Goal: Book appointment/travel/reservation

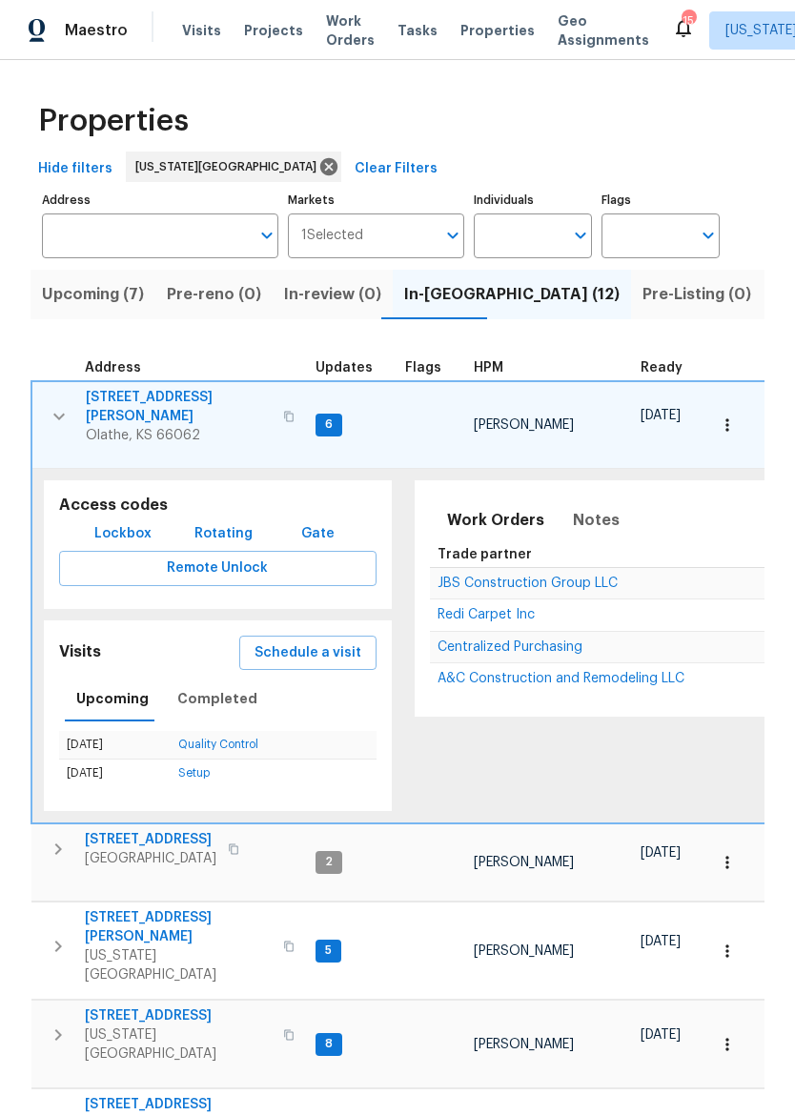
click at [44, 30] on img at bounding box center [37, 31] width 17 height 24
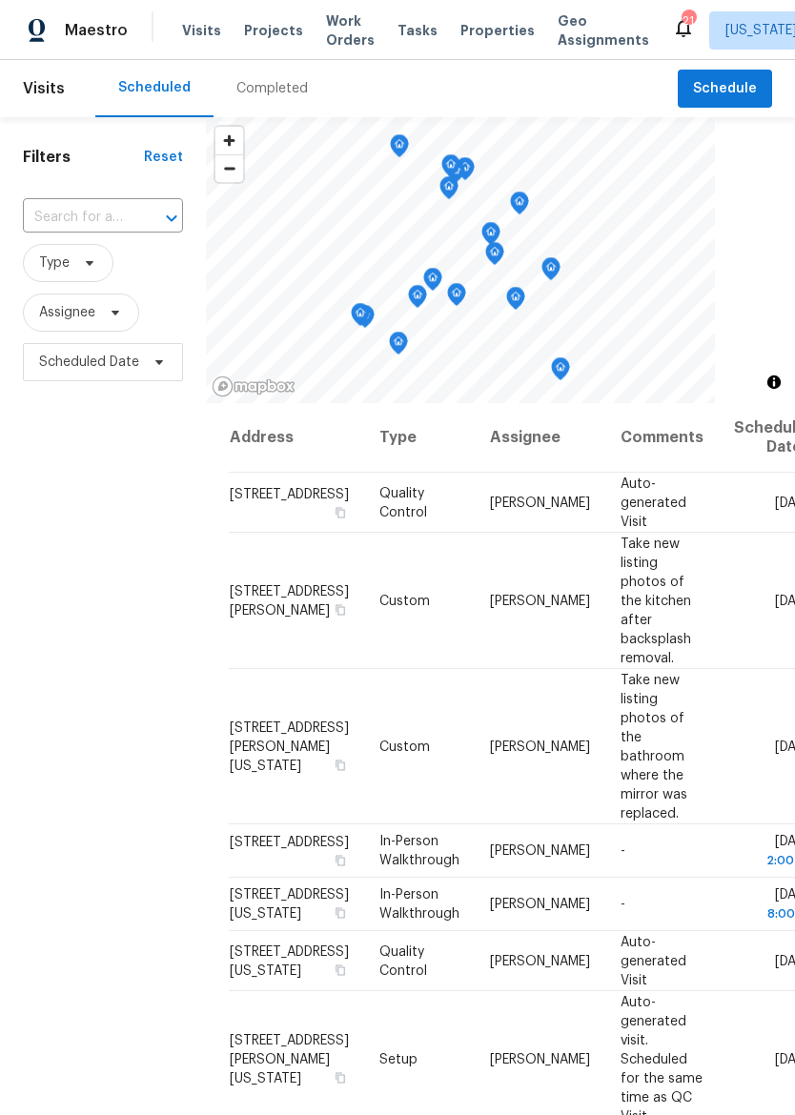
click at [494, 36] on span "Properties" at bounding box center [497, 30] width 74 height 19
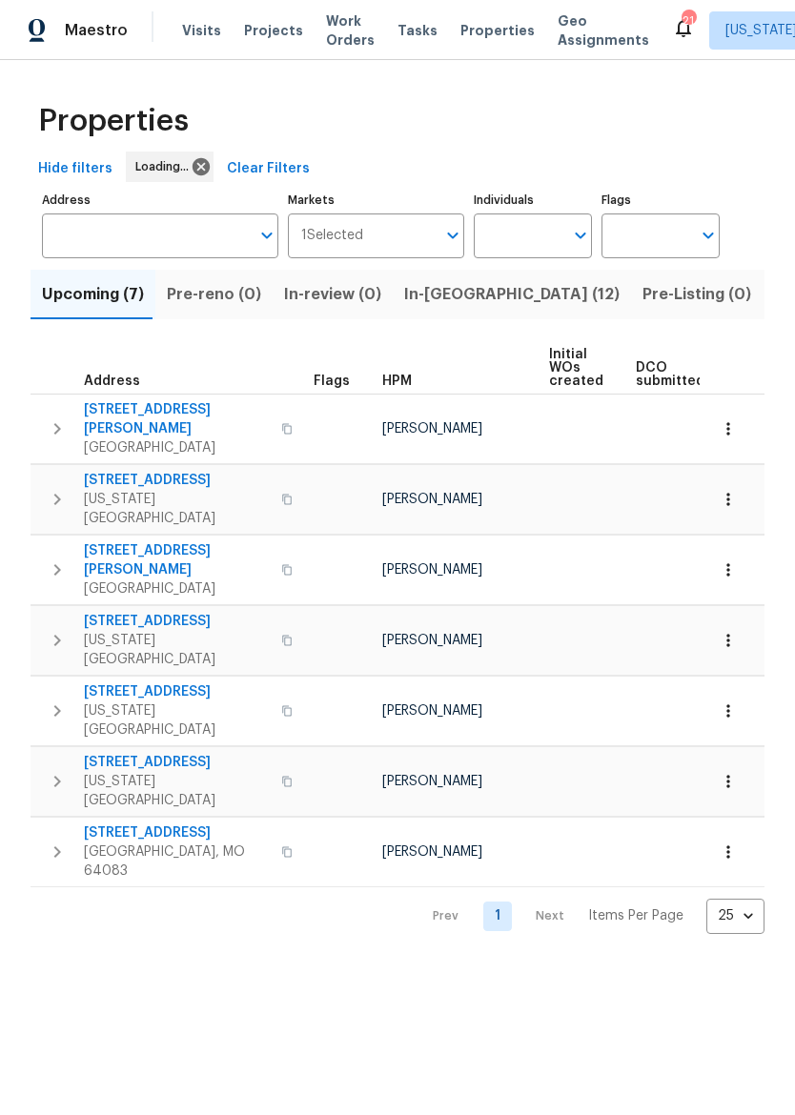
click at [457, 291] on span "In-[GEOGRAPHIC_DATA] (12)" at bounding box center [511, 294] width 215 height 27
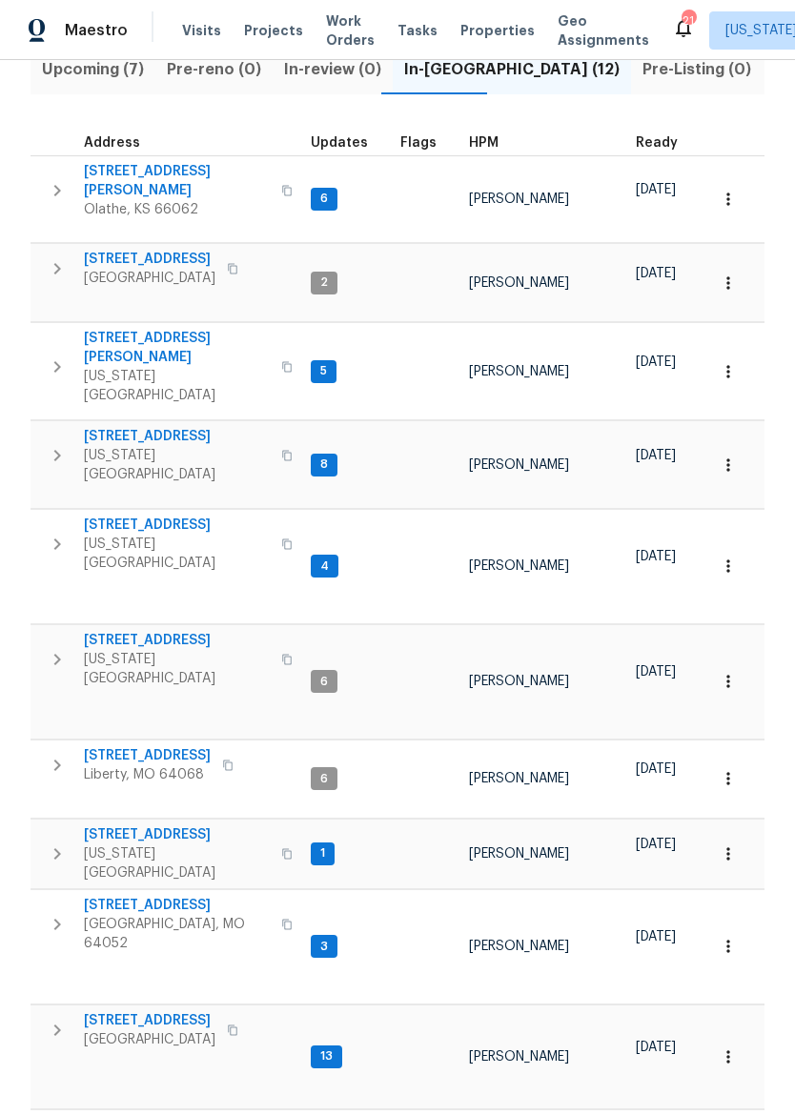
scroll to position [224, 0]
click at [91, 41] on div "Maestro" at bounding box center [64, 30] width 128 height 38
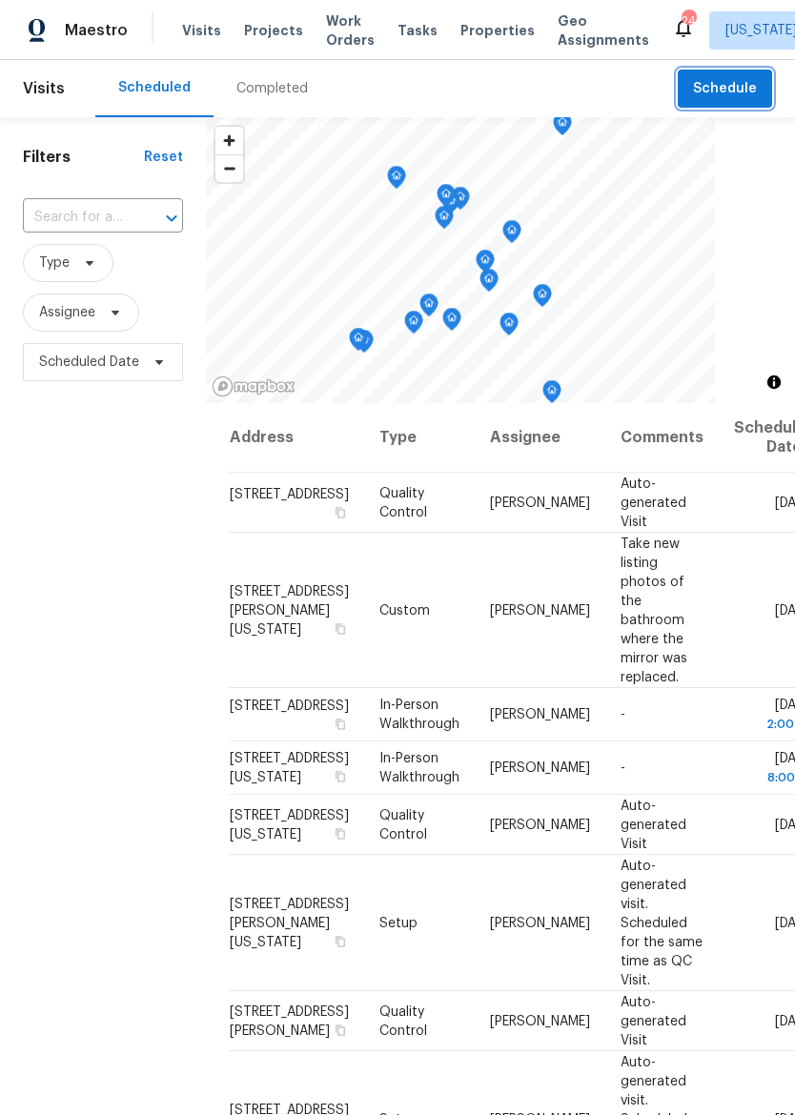
click at [718, 96] on span "Schedule" at bounding box center [725, 89] width 64 height 24
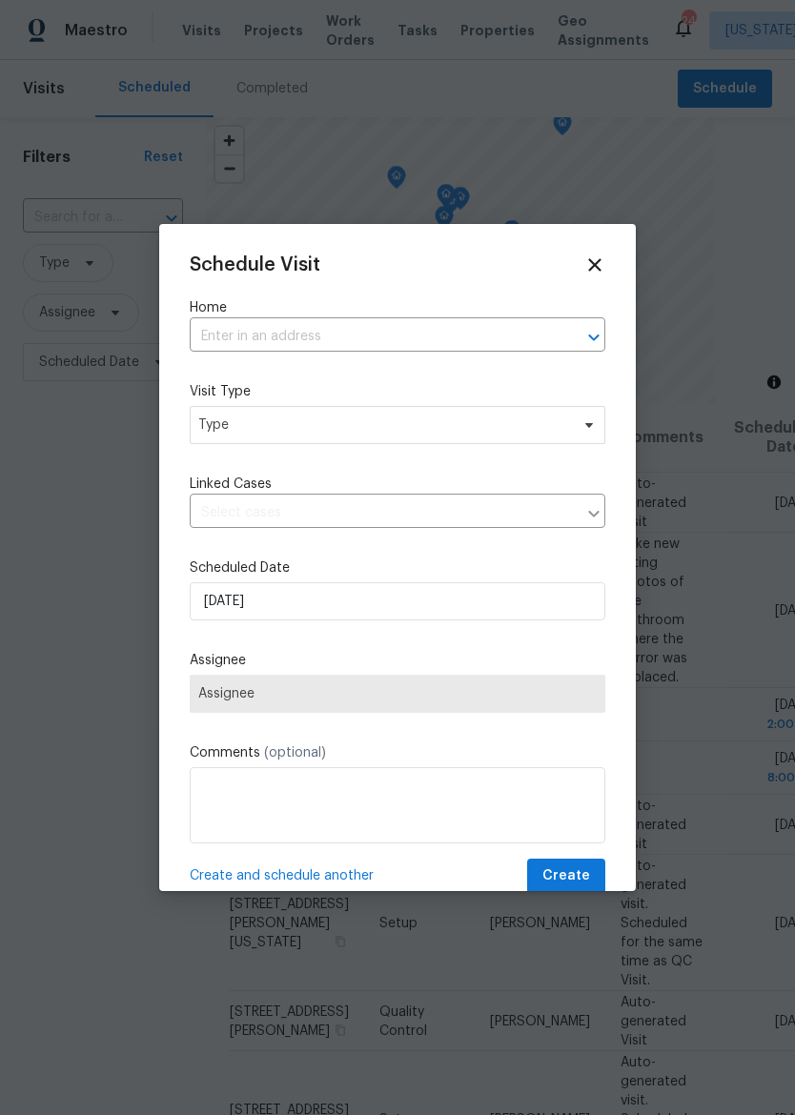
click at [428, 323] on input "text" at bounding box center [371, 337] width 362 height 30
type input "1261"
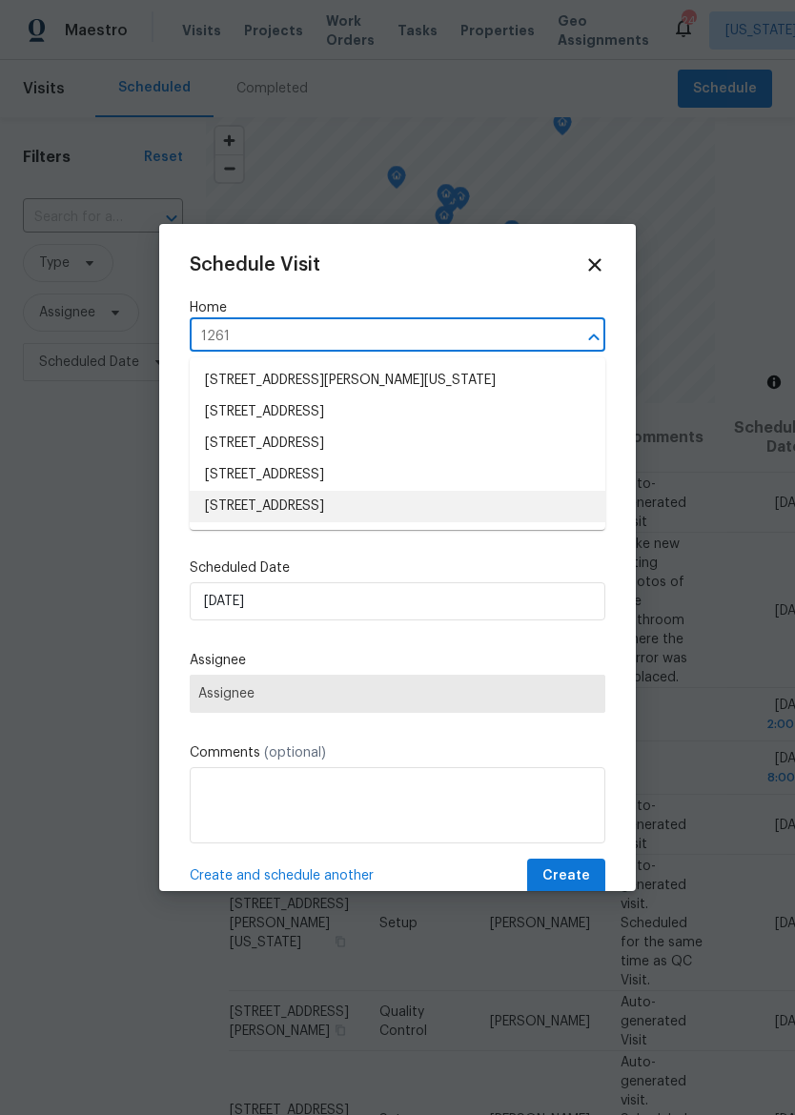
click at [419, 505] on li "[STREET_ADDRESS]" at bounding box center [398, 506] width 416 height 31
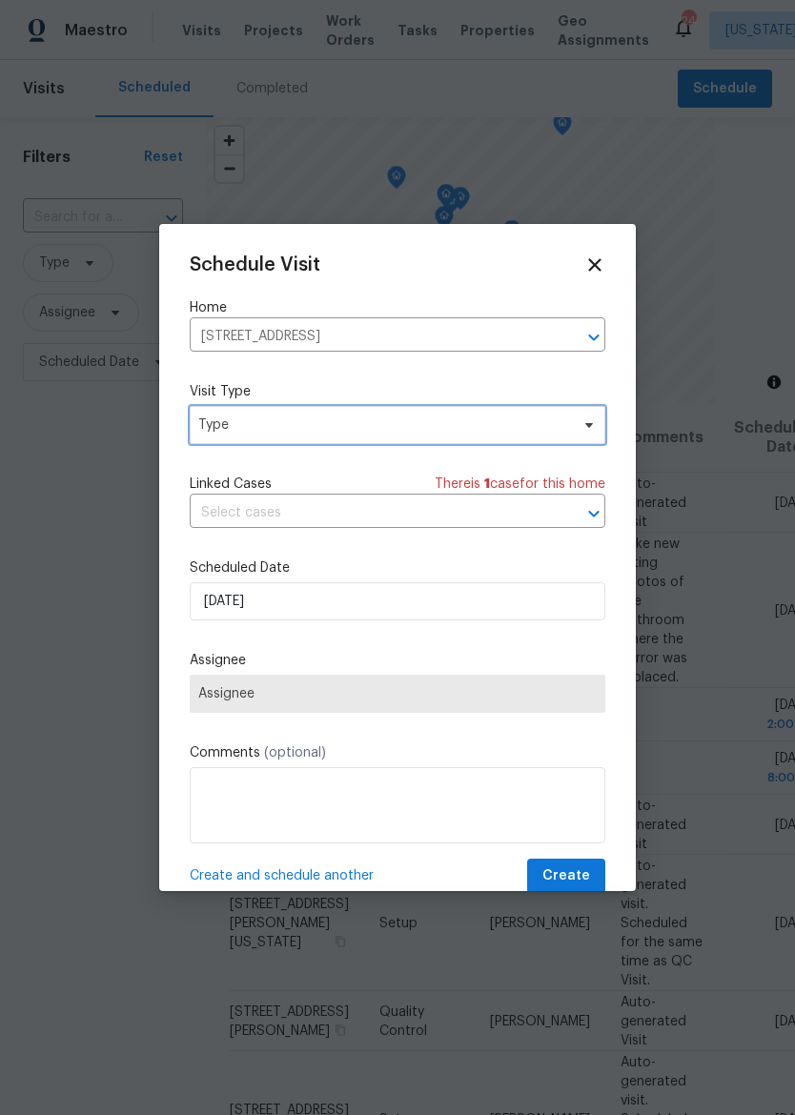
click at [508, 418] on span "Type" at bounding box center [383, 425] width 371 height 19
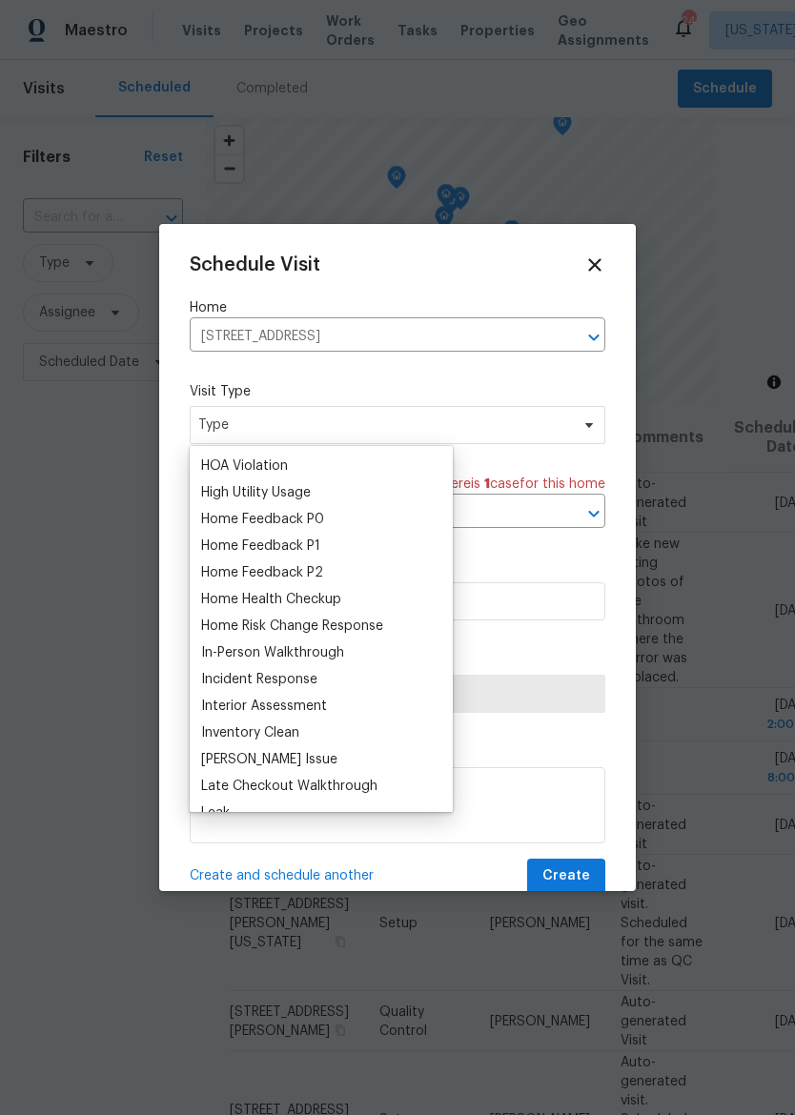
scroll to position [546, 0]
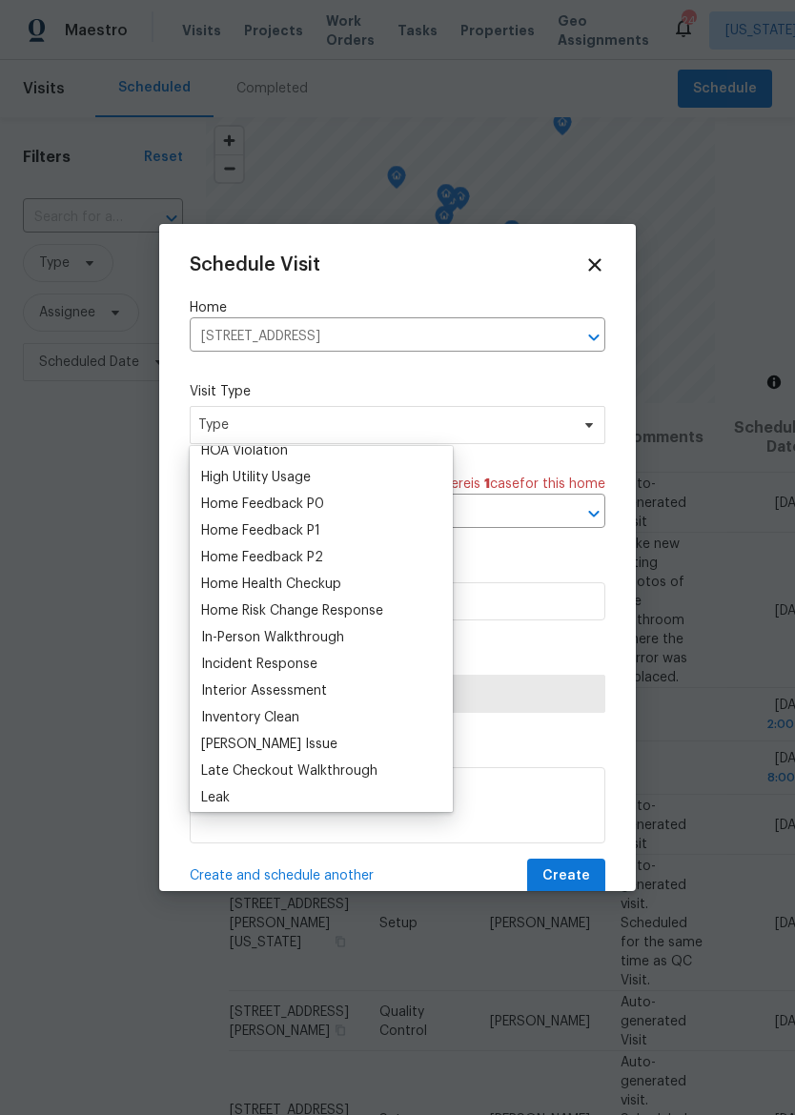
click at [341, 639] on div "In-Person Walkthrough" at bounding box center [272, 637] width 143 height 19
type input "[DATE] 10:52 am"
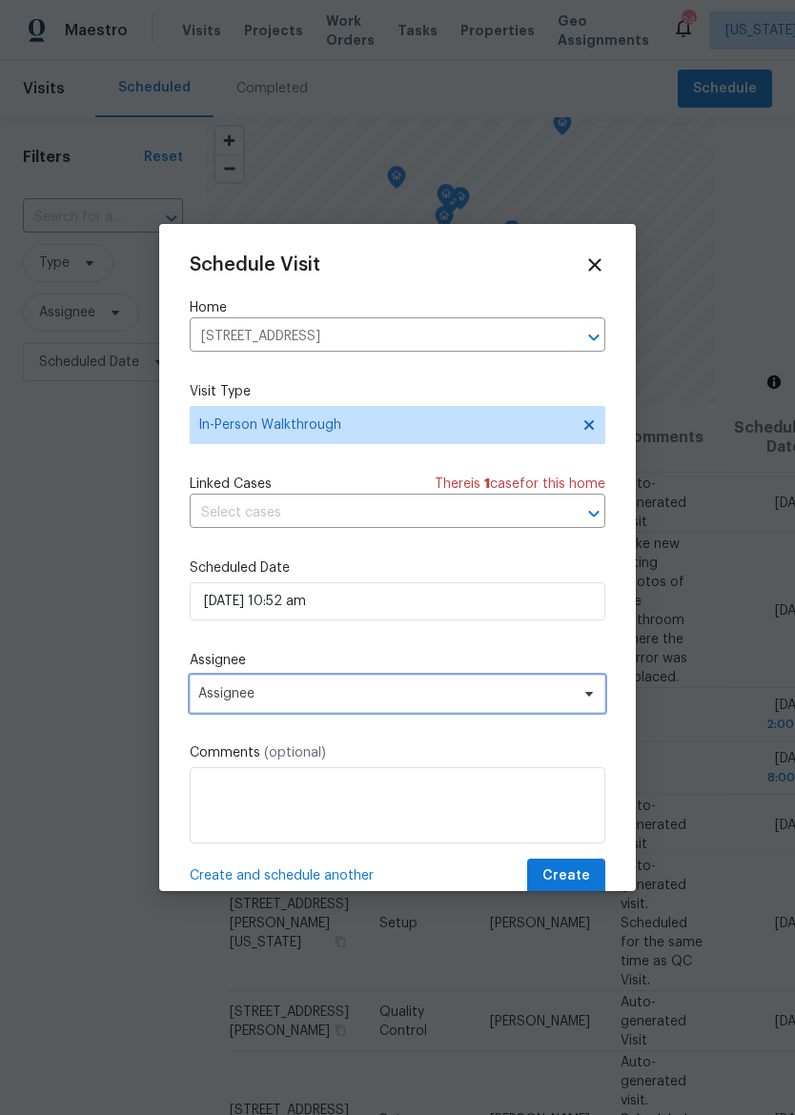
click at [551, 698] on span "Assignee" at bounding box center [385, 693] width 374 height 15
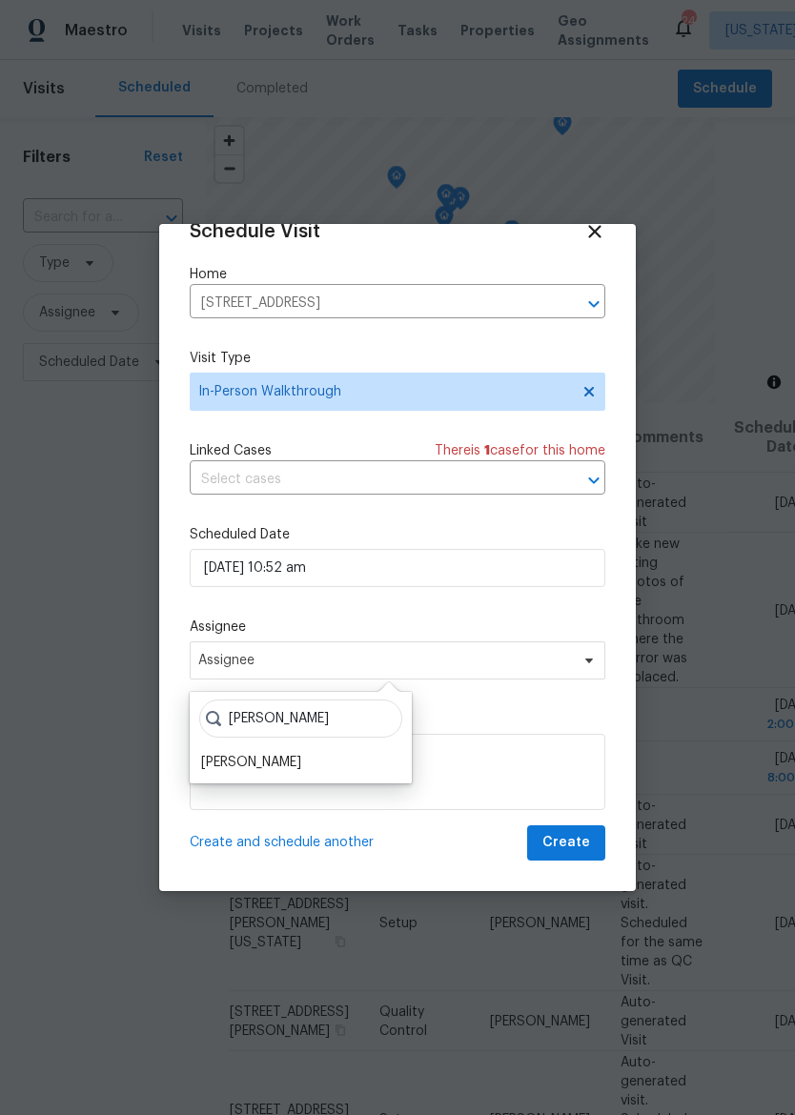
scroll to position [37, 0]
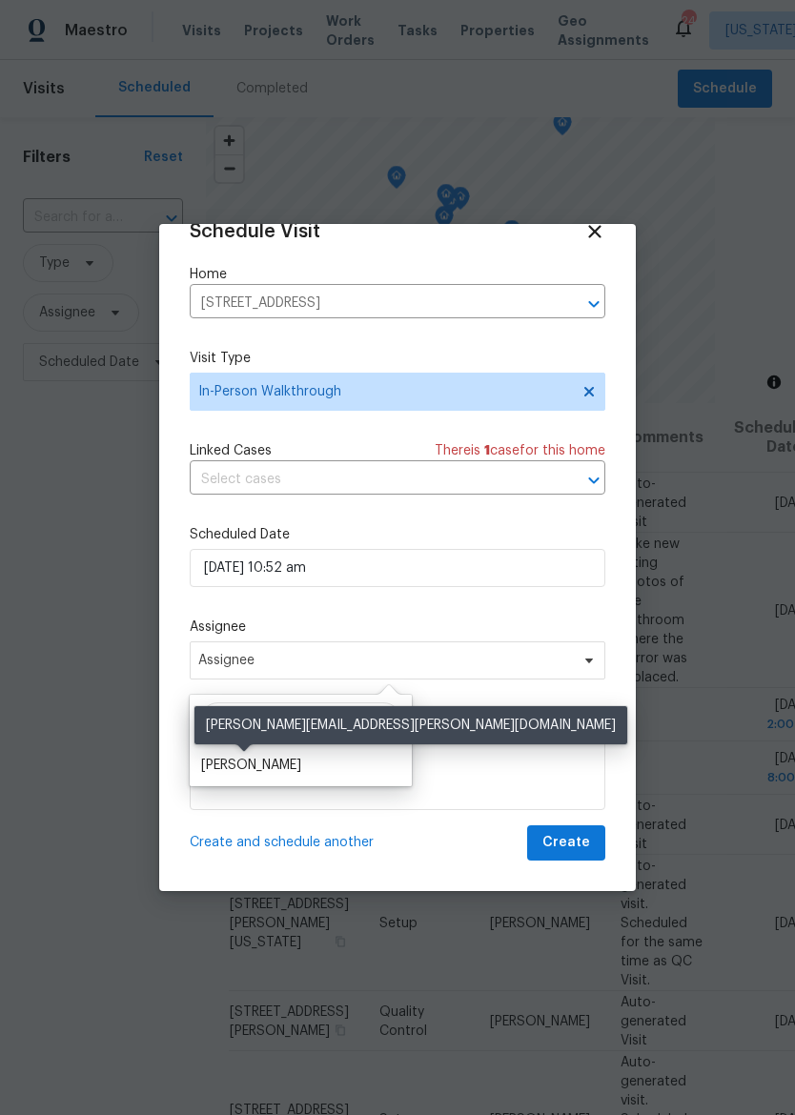
type input "[PERSON_NAME]"
click at [271, 761] on div "[PERSON_NAME]" at bounding box center [251, 765] width 100 height 19
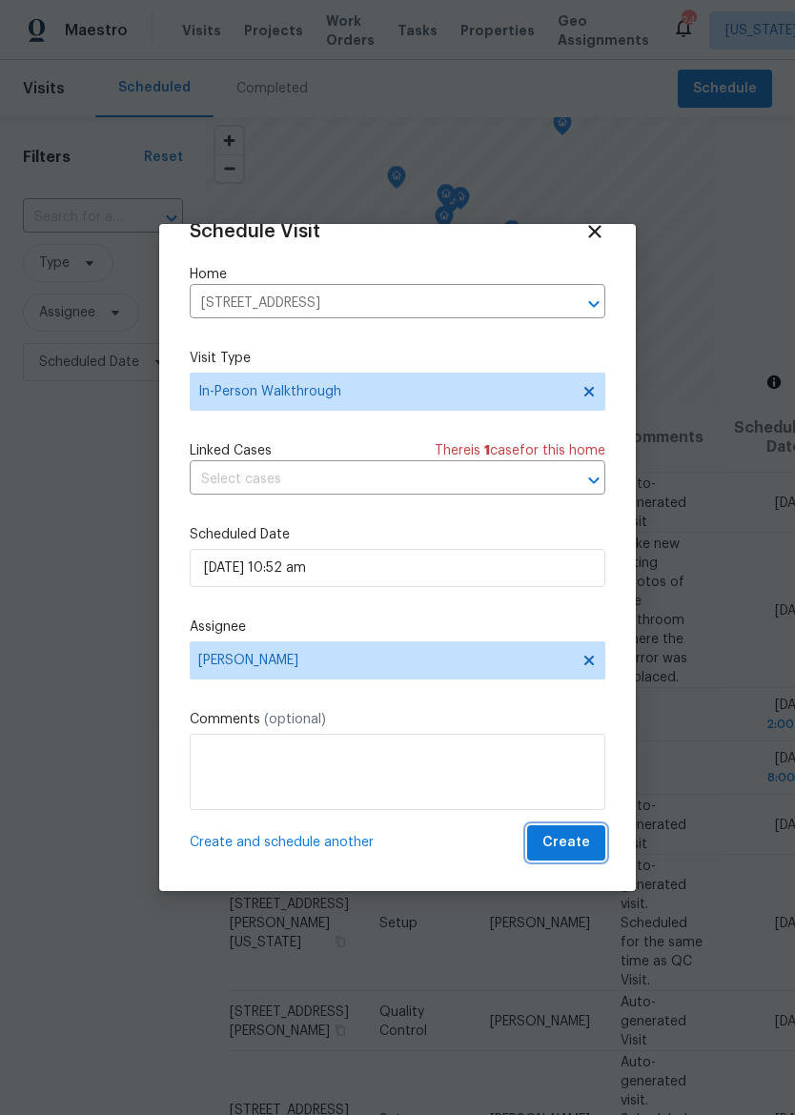
click at [578, 836] on span "Create" at bounding box center [566, 843] width 48 height 24
